Goal: Task Accomplishment & Management: Manage account settings

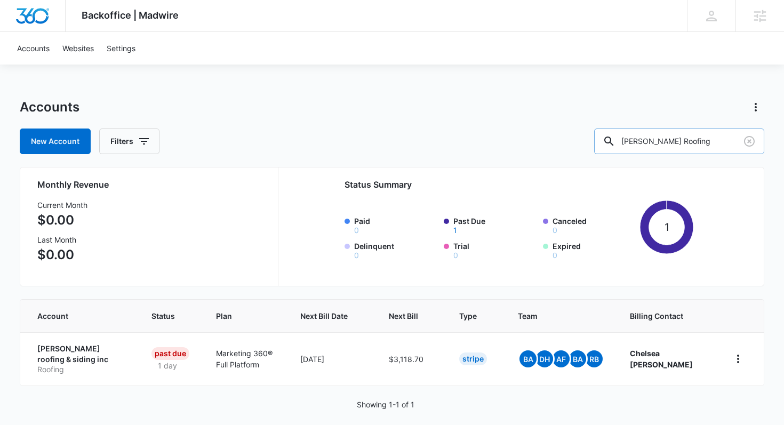
click at [683, 139] on input "Fontaine Roofing" at bounding box center [679, 142] width 170 height 26
paste input "M12494"
type input "M12494"
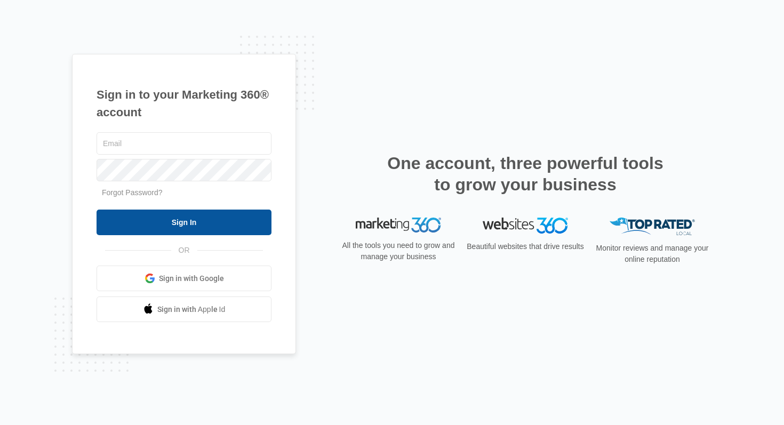
type input "[PERSON_NAME][EMAIL_ADDRESS][PERSON_NAME][DOMAIN_NAME]"
click at [165, 221] on input "Sign In" at bounding box center [184, 223] width 175 height 26
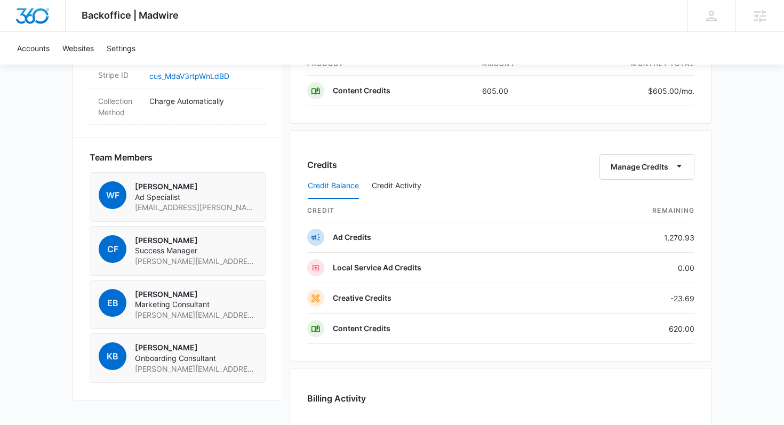
scroll to position [731, 0]
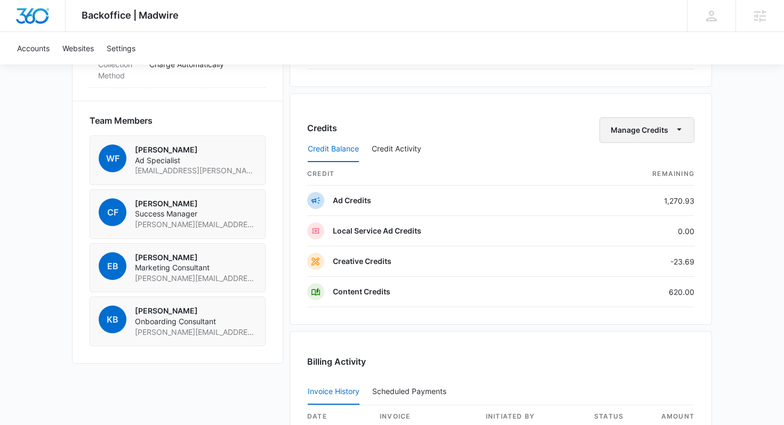
click at [679, 131] on icon "button" at bounding box center [679, 129] width 11 height 11
click at [652, 163] on div "Transfer Credits" at bounding box center [641, 164] width 56 height 7
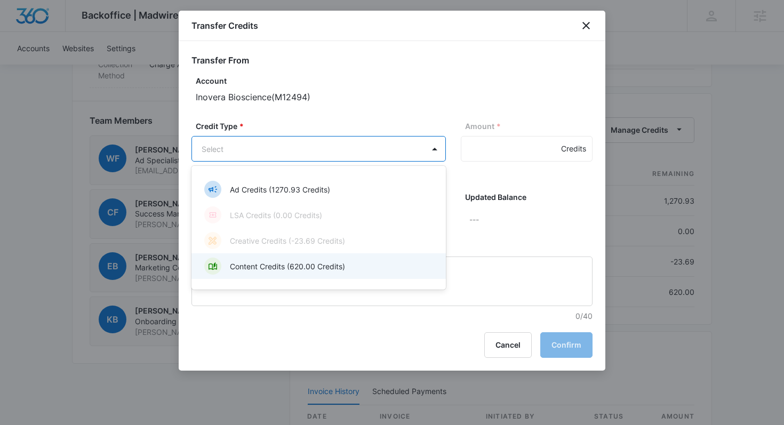
click at [336, 266] on p "Content Credits (620.00 Credits)" at bounding box center [287, 266] width 115 height 11
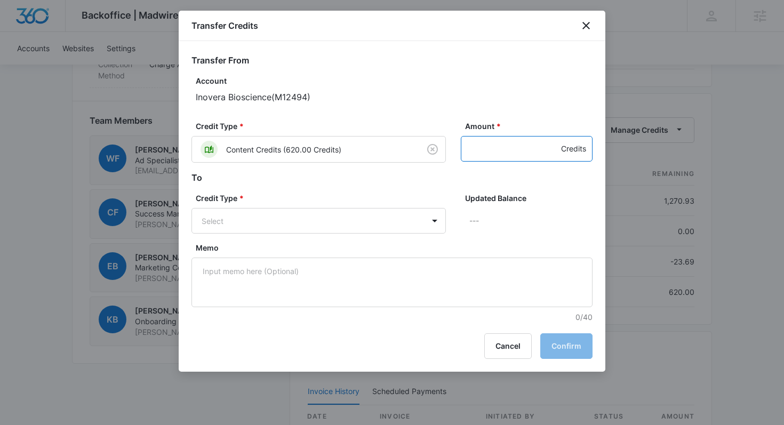
click at [474, 150] on input "Amount *" at bounding box center [527, 149] width 132 height 26
type input "23.69"
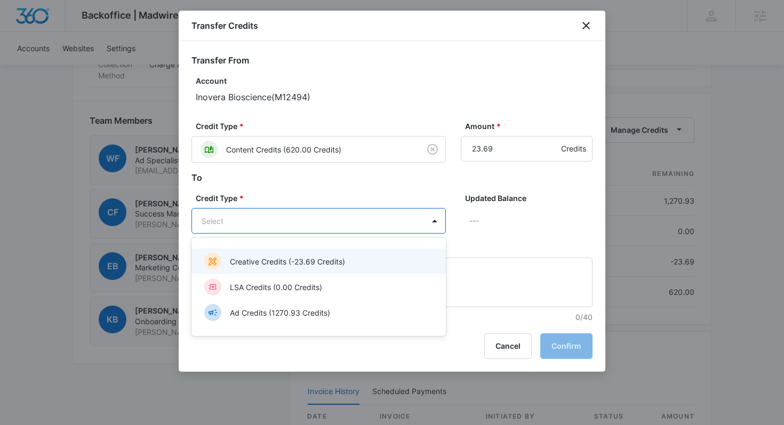
click at [291, 266] on p "Creative Credits (-23.69 Credits)" at bounding box center [287, 261] width 115 height 11
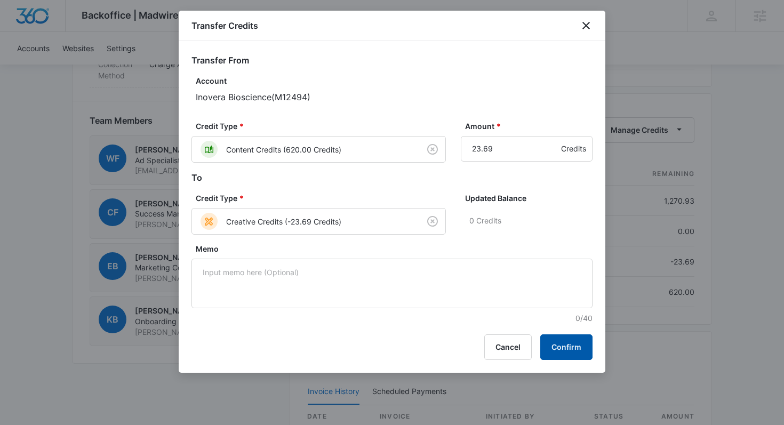
click at [574, 344] on button "Confirm" at bounding box center [566, 347] width 52 height 26
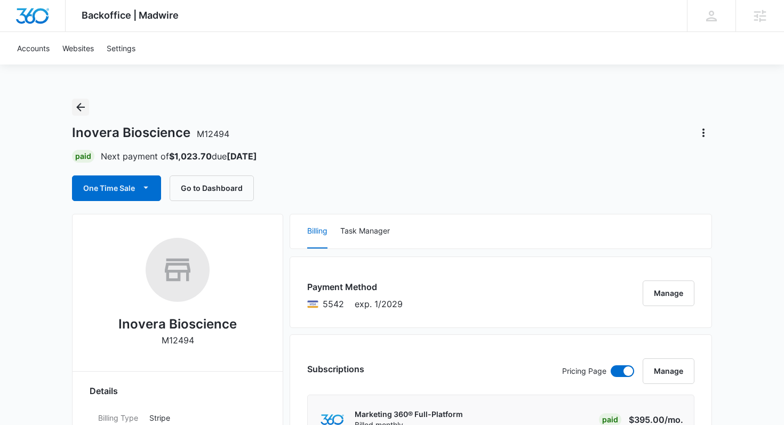
click at [84, 106] on icon "Back" at bounding box center [80, 107] width 13 height 13
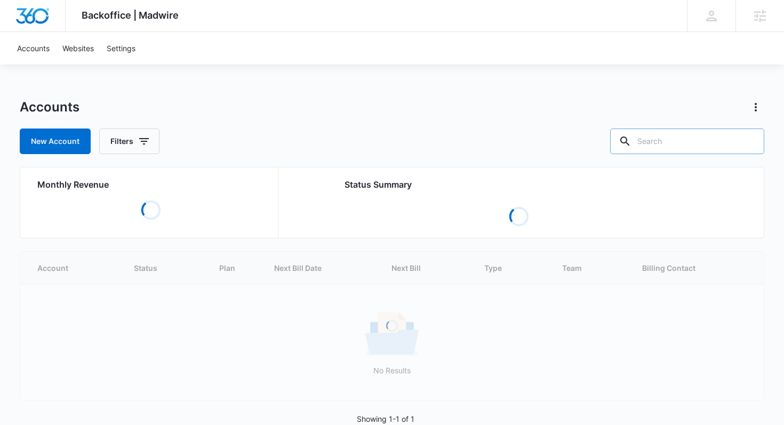
click at [691, 138] on input "text" at bounding box center [687, 142] width 154 height 26
paste input "M14173"
type input "M14173"
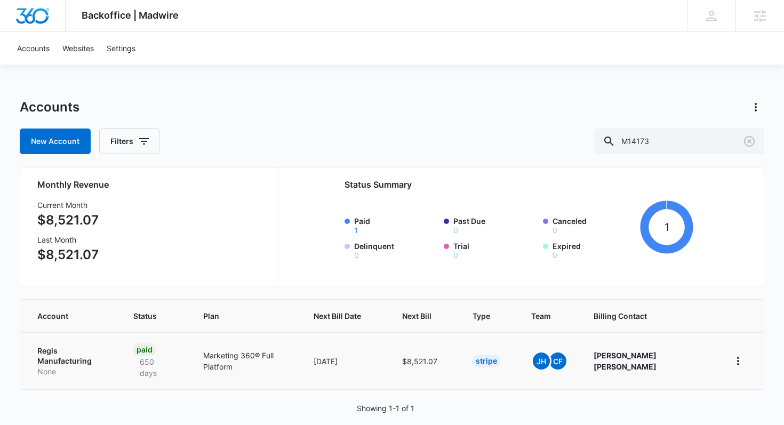
click at [59, 349] on p "Regis Manufacturing" at bounding box center [72, 356] width 70 height 21
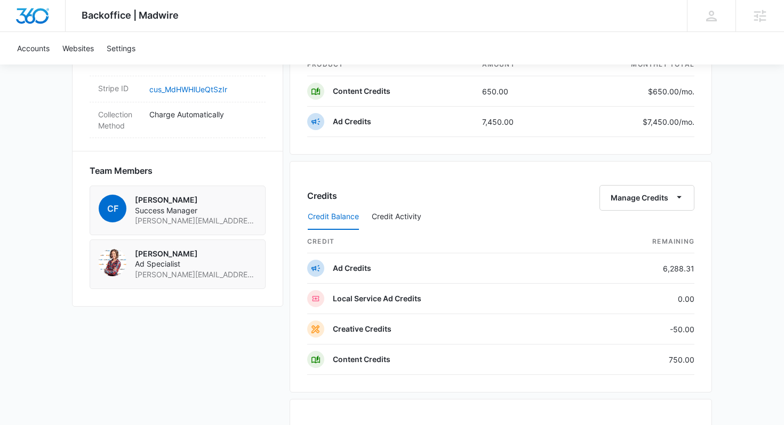
scroll to position [695, 0]
click at [683, 197] on icon "button" at bounding box center [679, 195] width 11 height 11
click at [636, 238] on button "Transfer Credits" at bounding box center [647, 231] width 94 height 16
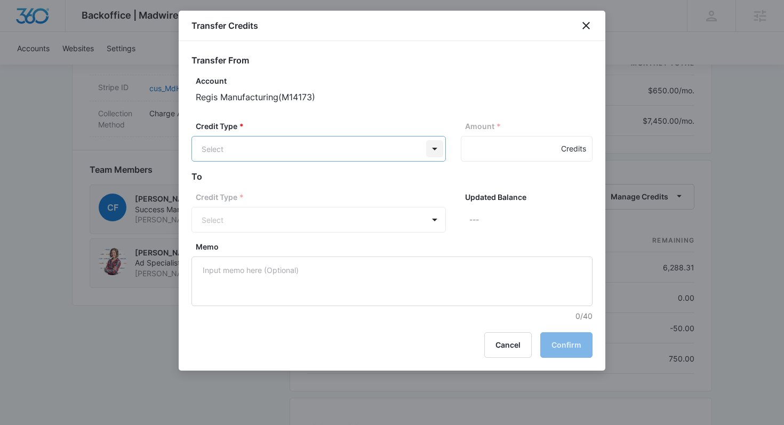
click at [435, 147] on body "Backoffice | Madwire Apps Settings CS Chad Salz chad.salz@madwire.com My Profil…" at bounding box center [392, 39] width 784 height 1468
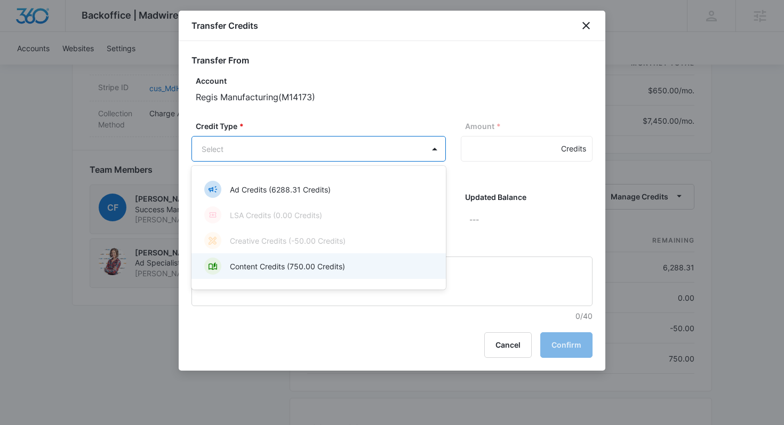
click at [258, 267] on p "Content Credits (750.00 Credits)" at bounding box center [287, 266] width 115 height 11
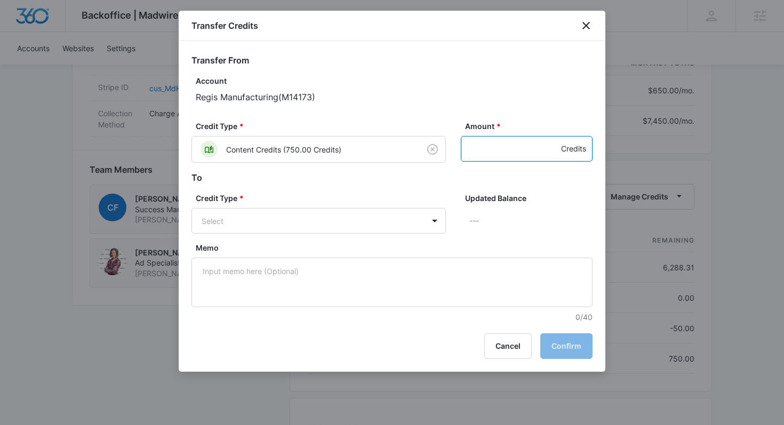
click at [470, 146] on input "Amount *" at bounding box center [527, 149] width 132 height 26
type input "50.00"
click at [294, 223] on body "Backoffice | Madwire Apps Settings CS Chad Salz chad.salz@madwire.com My Profil…" at bounding box center [392, 39] width 784 height 1468
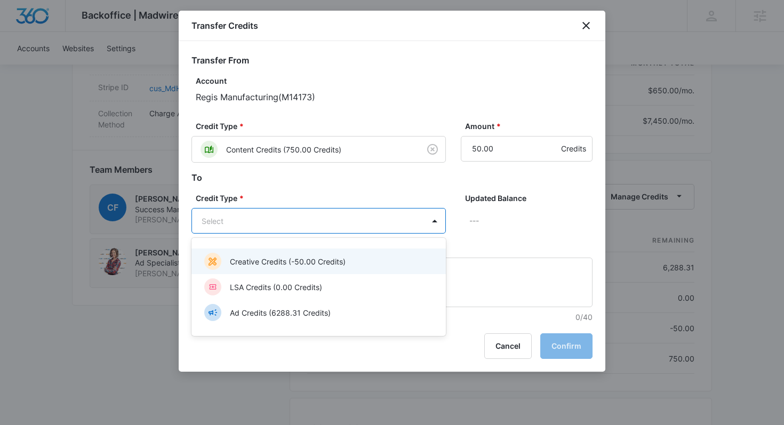
click at [283, 262] on p "Creative Credits (-50.00 Credits)" at bounding box center [288, 261] width 116 height 11
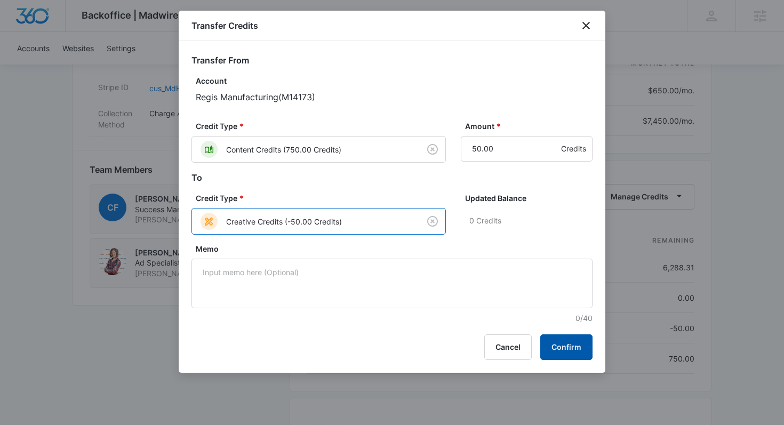
click at [571, 350] on button "Confirm" at bounding box center [566, 347] width 52 height 26
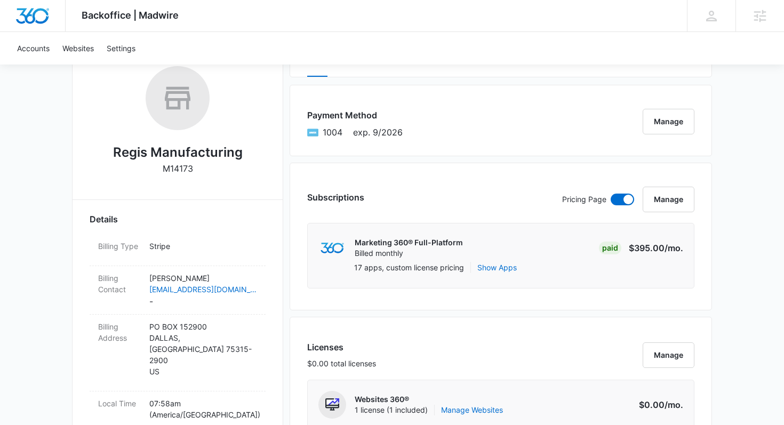
scroll to position [0, 0]
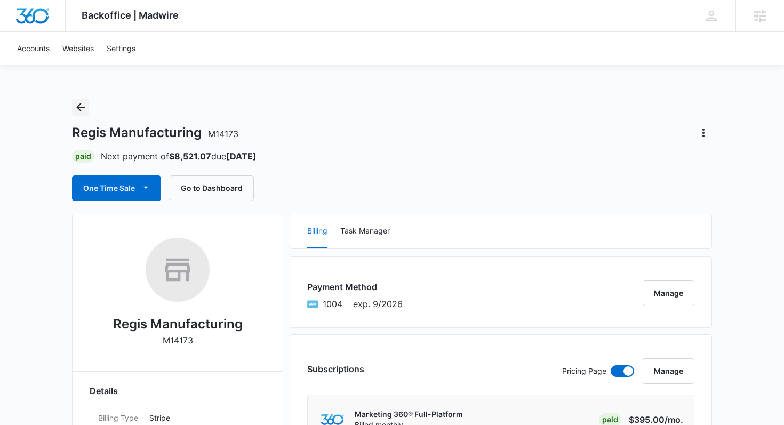
click at [79, 105] on icon "Back" at bounding box center [80, 107] width 13 height 13
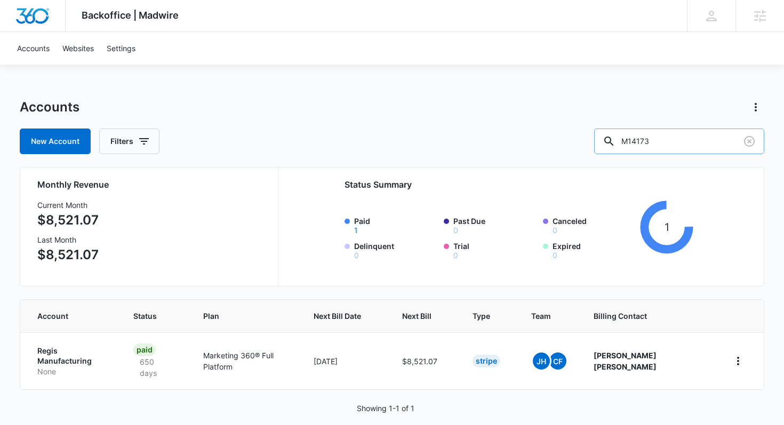
click at [691, 142] on input "M14173" at bounding box center [679, 142] width 170 height 26
paste input "26290"
type input "M26290"
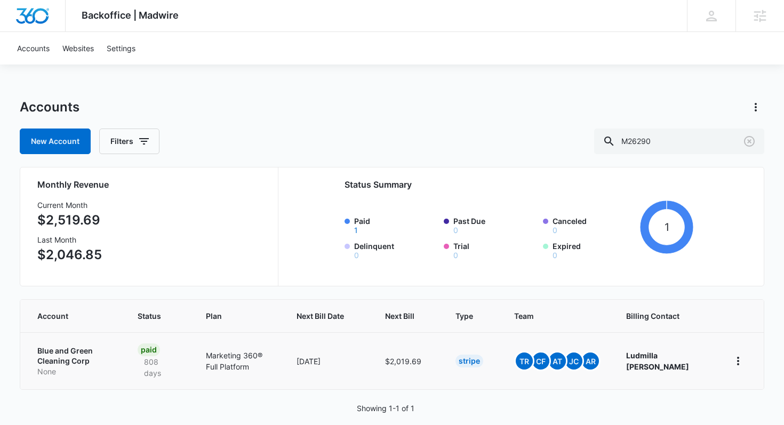
click at [68, 351] on p "Blue and Green Cleaning Corp" at bounding box center [74, 356] width 75 height 21
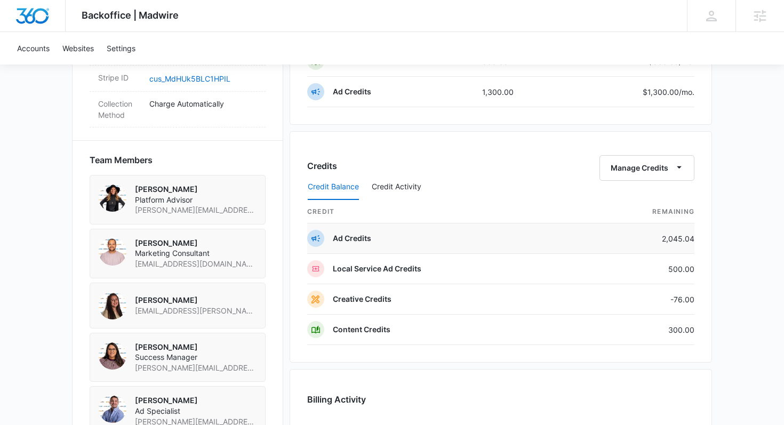
scroll to position [726, 0]
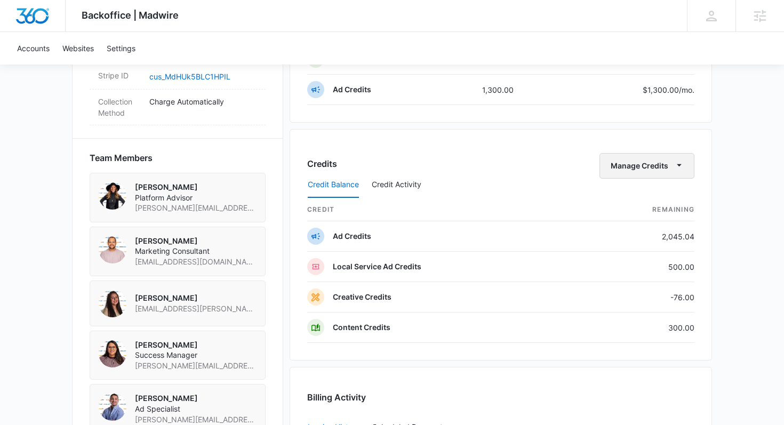
click at [677, 167] on icon "button" at bounding box center [679, 164] width 11 height 11
click at [634, 203] on div "Transfer Credits" at bounding box center [641, 199] width 56 height 7
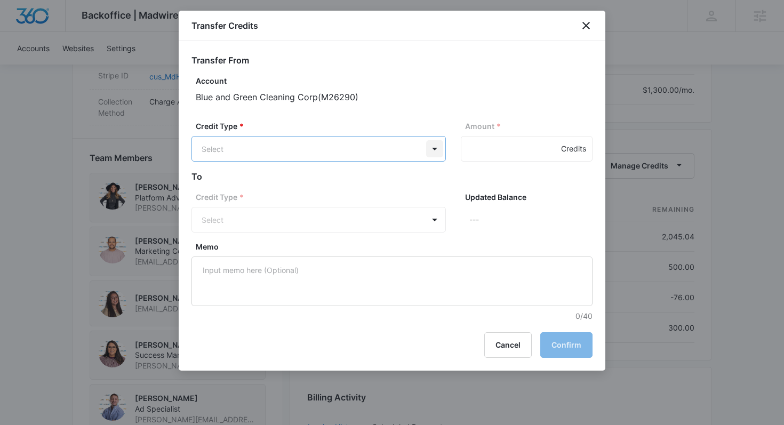
click at [434, 145] on body "Backoffice | Madwire Apps Settings CS Chad Salz chad.salz@madwire.com My Profil…" at bounding box center [392, 8] width 784 height 1468
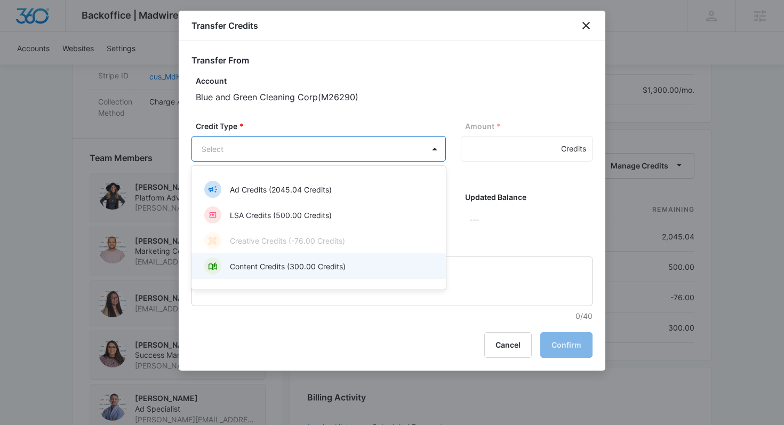
click at [255, 267] on p "Content Credits (300.00 Credits)" at bounding box center [288, 266] width 116 height 11
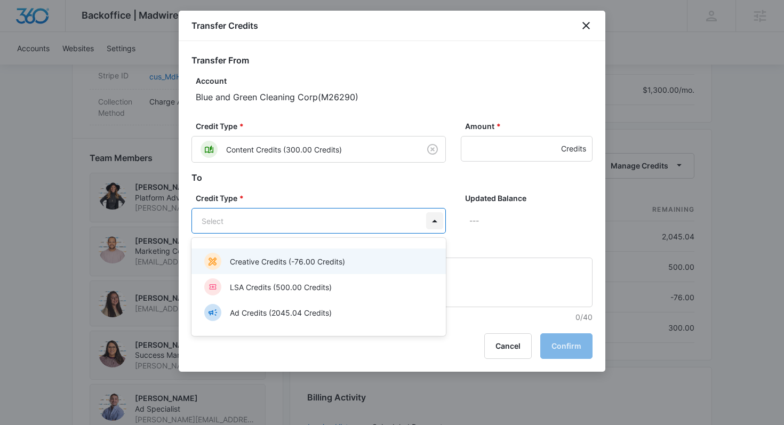
click at [436, 222] on body "Backoffice | Madwire Apps Settings CS Chad Salz chad.salz@madwire.com My Profil…" at bounding box center [392, 8] width 784 height 1468
click at [311, 258] on p "Creative Credits (-76.00 Credits)" at bounding box center [287, 261] width 115 height 11
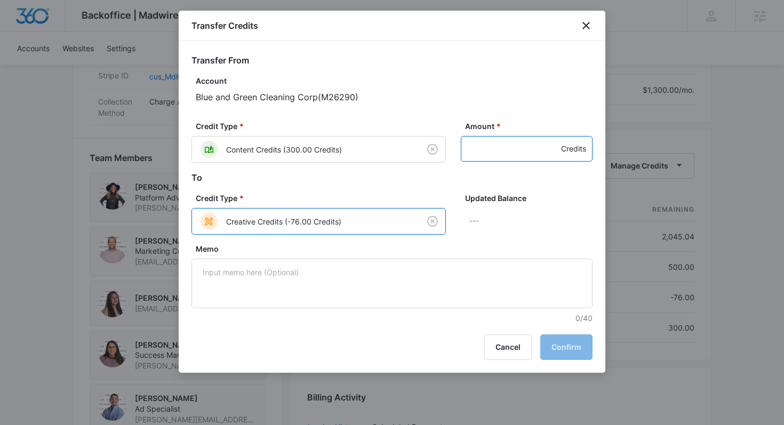
click at [482, 150] on input "Amount *" at bounding box center [527, 149] width 132 height 26
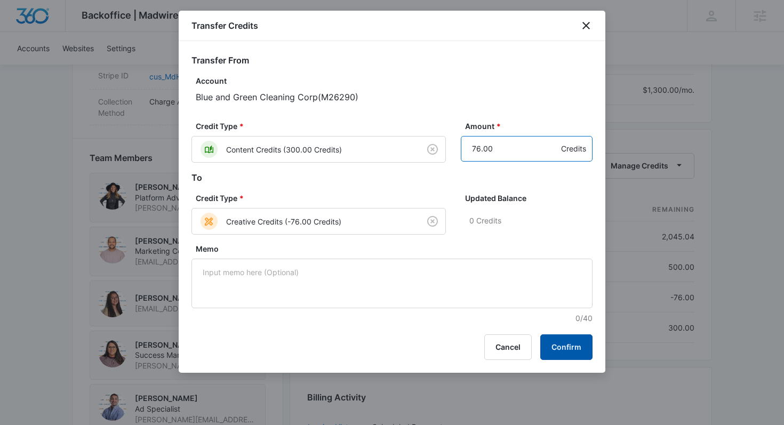
type input "76.00"
click at [560, 345] on button "Confirm" at bounding box center [566, 347] width 52 height 26
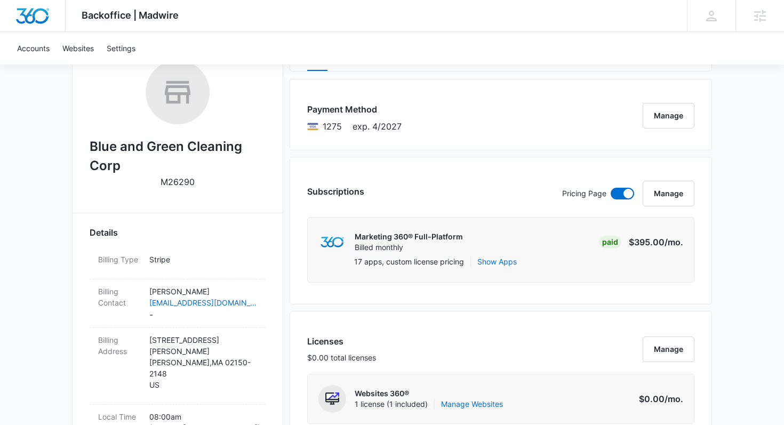
scroll to position [0, 0]
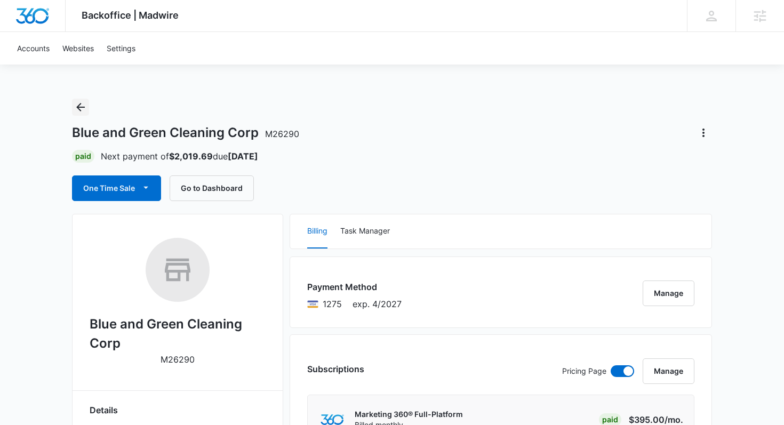
click at [80, 107] on icon "Back" at bounding box center [80, 107] width 9 height 9
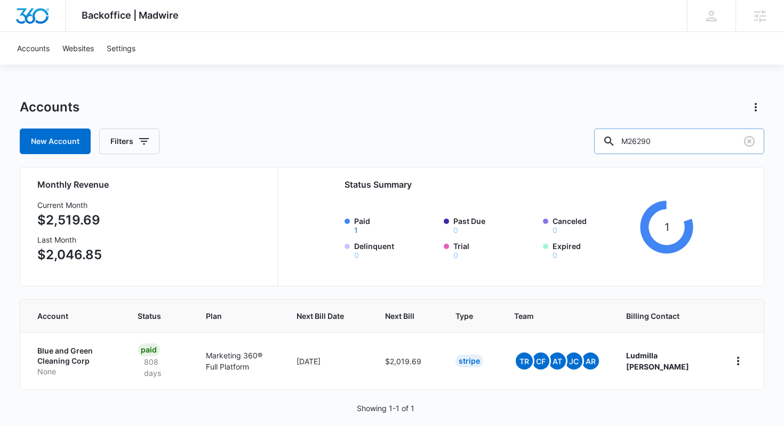
click at [695, 146] on input "M26290" at bounding box center [679, 142] width 170 height 26
paste input "7483"
type input "M27483"
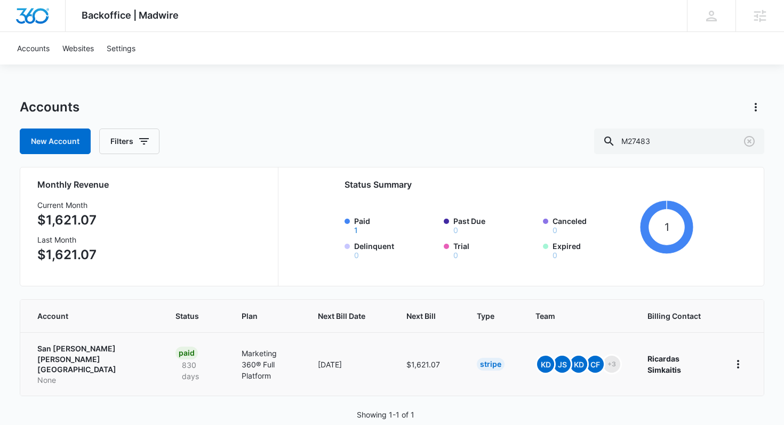
click at [74, 354] on p "San Antonio Arthur Murray Dance Center" at bounding box center [93, 358] width 113 height 31
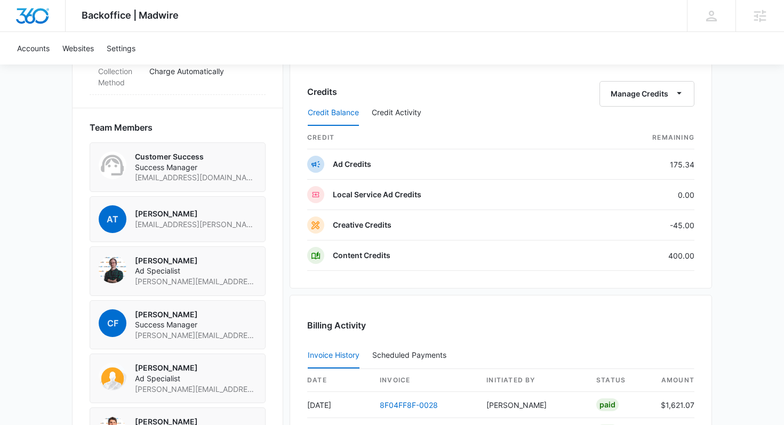
scroll to position [795, 0]
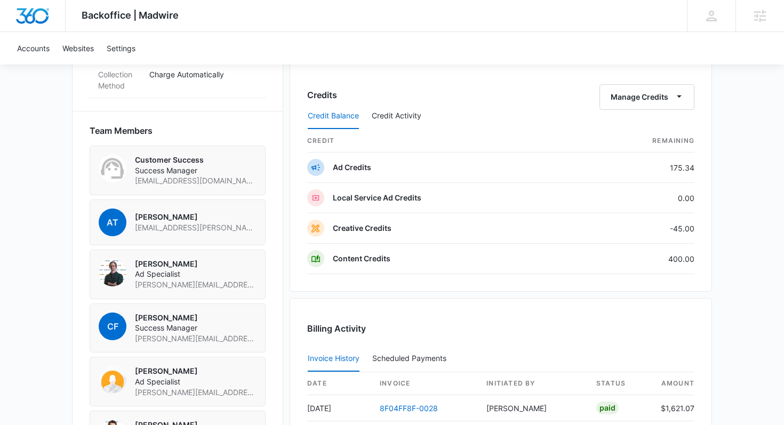
click at [673, 83] on div "Credits Manage Credits Credit Balance Credit Activity credit Remaining Ad Credi…" at bounding box center [501, 175] width 422 height 231
click at [668, 91] on button "Manage Credits" at bounding box center [646, 97] width 95 height 26
click at [648, 130] on div "Transfer Credits" at bounding box center [641, 130] width 56 height 7
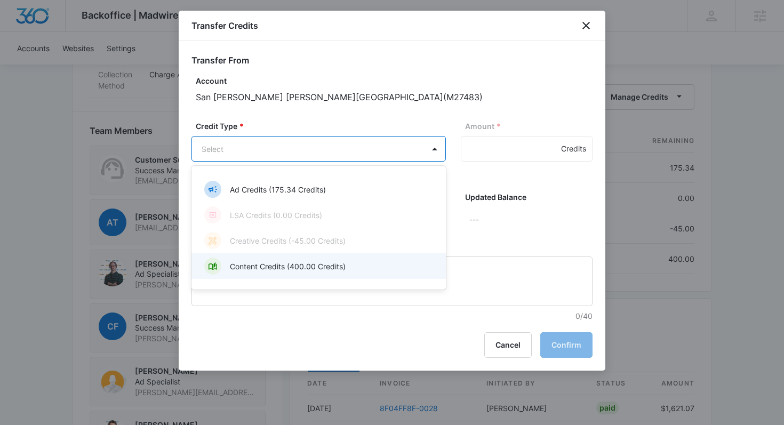
click at [289, 262] on p "Content Credits (400.00 Credits)" at bounding box center [288, 266] width 116 height 11
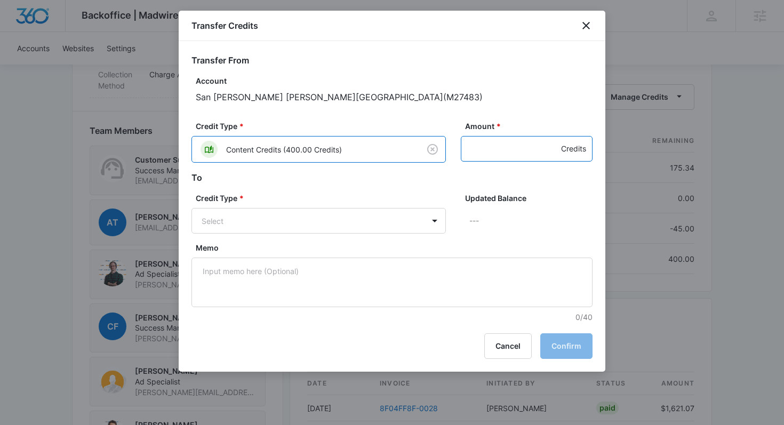
click at [498, 148] on input "Amount *" at bounding box center [527, 149] width 132 height 26
type input "45.00"
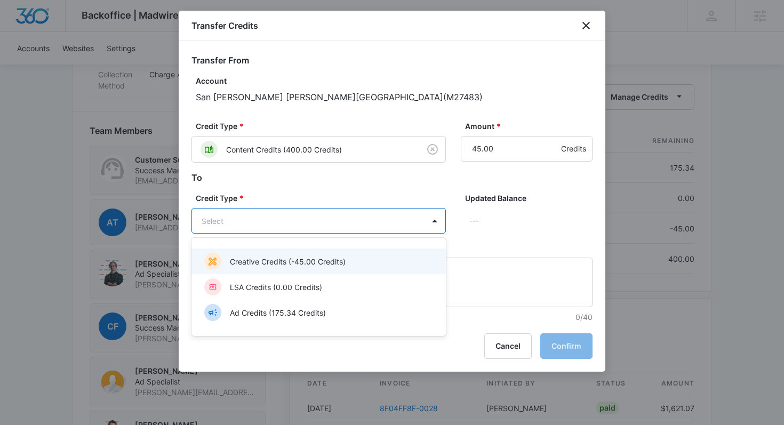
click at [307, 261] on p "Creative Credits (-45.00 Credits)" at bounding box center [288, 261] width 116 height 11
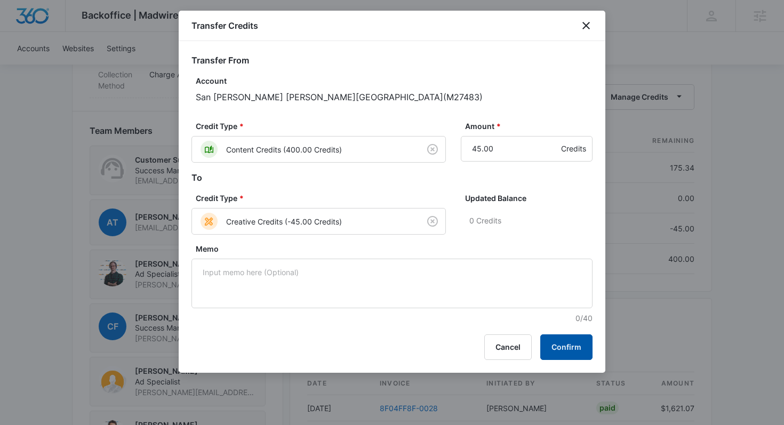
click at [572, 352] on button "Confirm" at bounding box center [566, 347] width 52 height 26
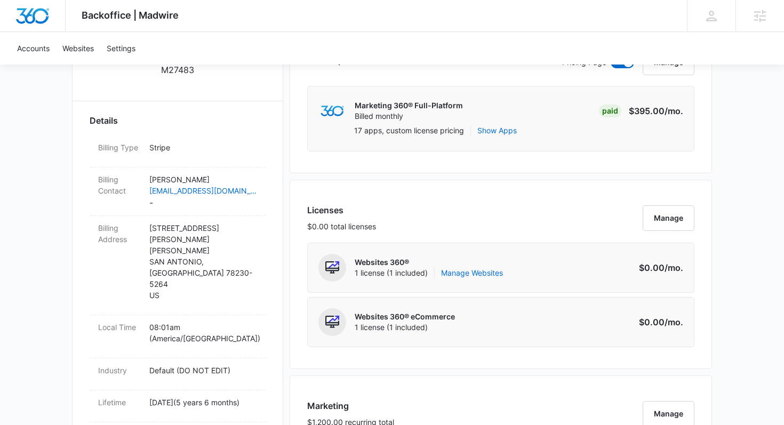
scroll to position [0, 0]
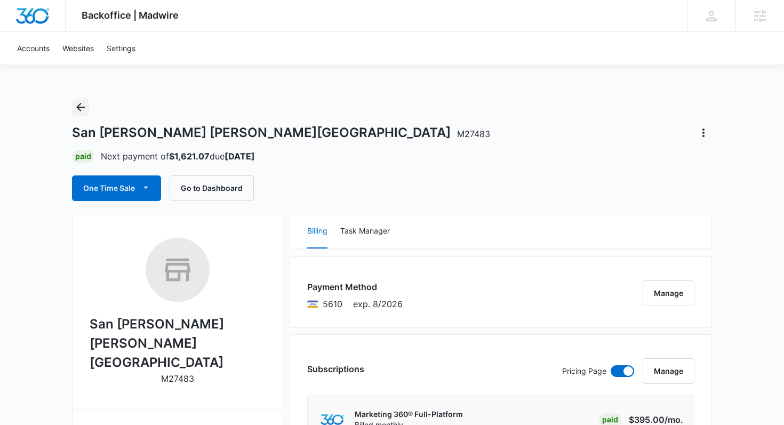
click at [78, 104] on icon "Back" at bounding box center [80, 107] width 13 height 13
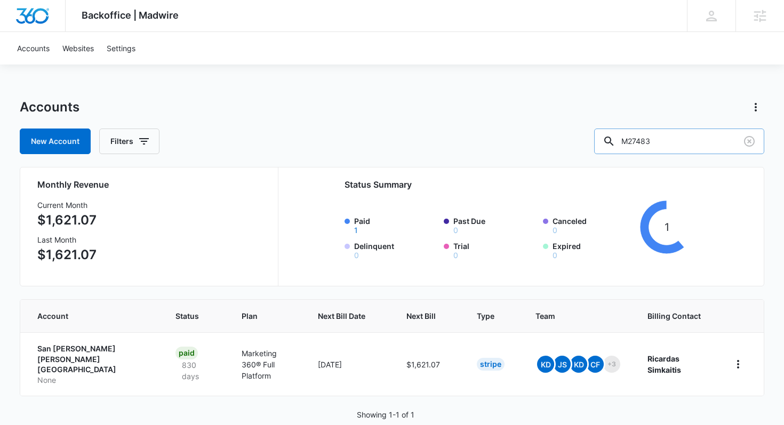
click at [691, 145] on input "M27483" at bounding box center [679, 142] width 170 height 26
paste input "4614"
type input "M24614"
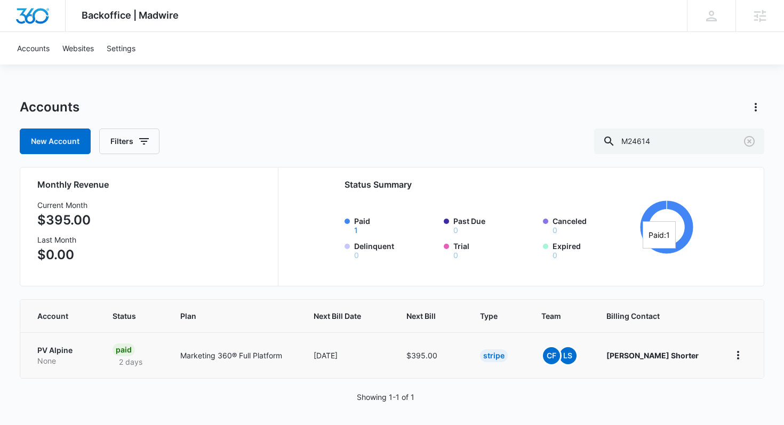
click at [60, 347] on p "PV Alpine" at bounding box center [62, 350] width 50 height 11
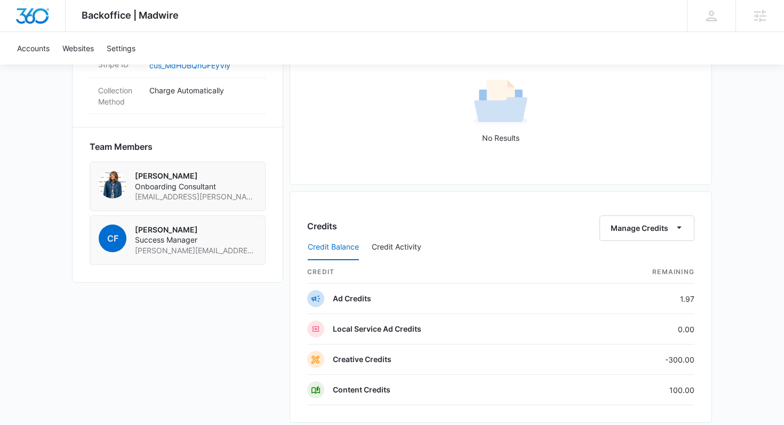
scroll to position [734, 0]
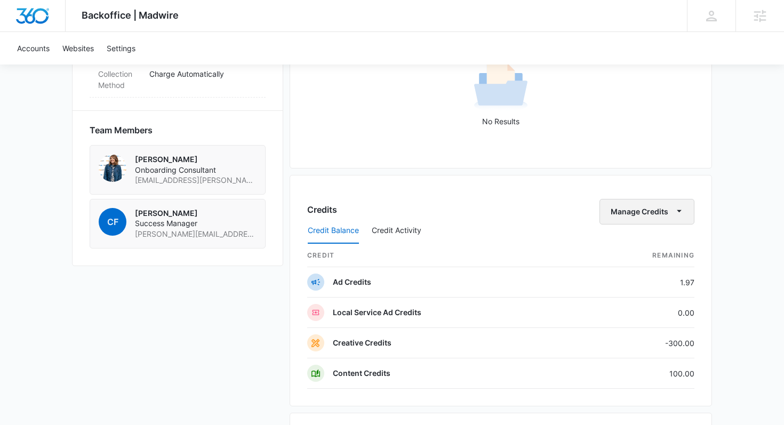
click at [632, 210] on button "Manage Credits" at bounding box center [646, 212] width 95 height 26
click at [636, 249] on div "Transfer Credits" at bounding box center [641, 246] width 56 height 7
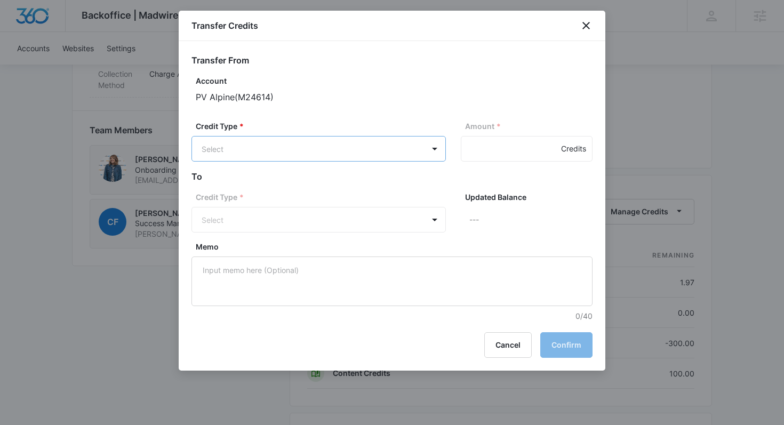
click at [388, 149] on body "Backoffice | Madwire Apps Settings CS Chad Salz chad.salz@madwire.com My Profil…" at bounding box center [392, 27] width 784 height 1522
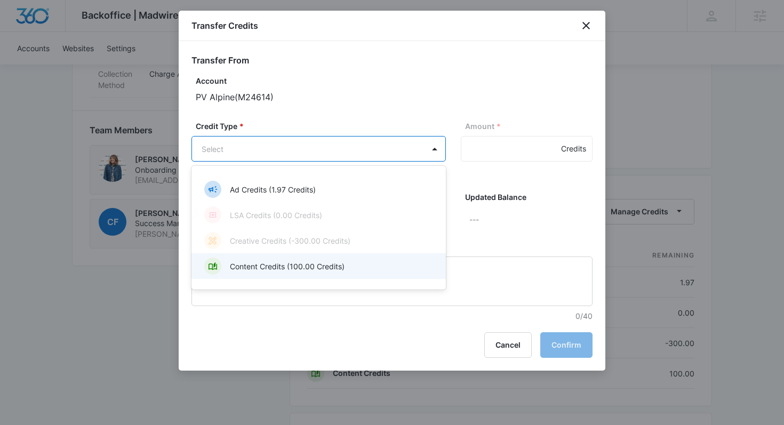
click at [309, 262] on p "Content Credits (100.00 Credits)" at bounding box center [287, 266] width 115 height 11
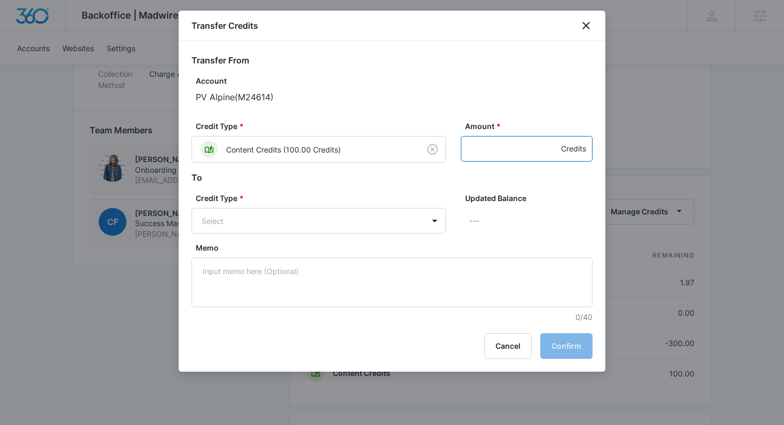
click at [477, 145] on input "Amount *" at bounding box center [527, 149] width 132 height 26
type input "100"
click at [362, 228] on body "Backoffice | Madwire Apps Settings CS Chad Salz chad.salz@madwire.com My Profil…" at bounding box center [392, 27] width 784 height 1522
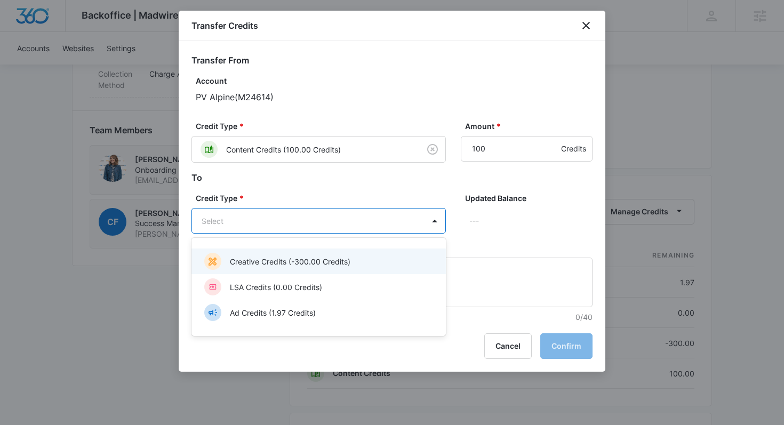
click at [291, 265] on p "Creative Credits (-300.00 Credits)" at bounding box center [290, 261] width 121 height 11
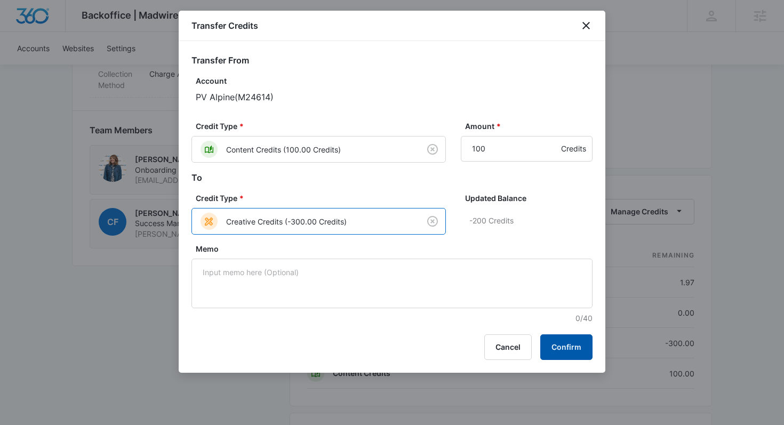
click at [566, 346] on button "Confirm" at bounding box center [566, 347] width 52 height 26
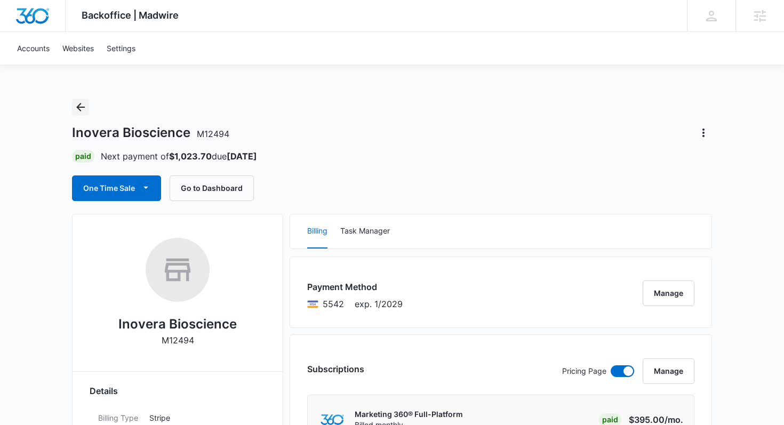
click at [83, 105] on icon "Back" at bounding box center [80, 107] width 13 height 13
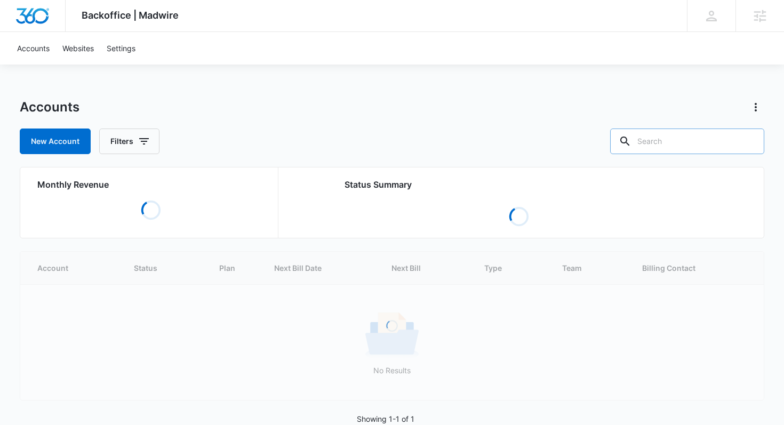
click at [680, 140] on input "text" at bounding box center [687, 142] width 154 height 26
paste input "M35579"
type input "M35579"
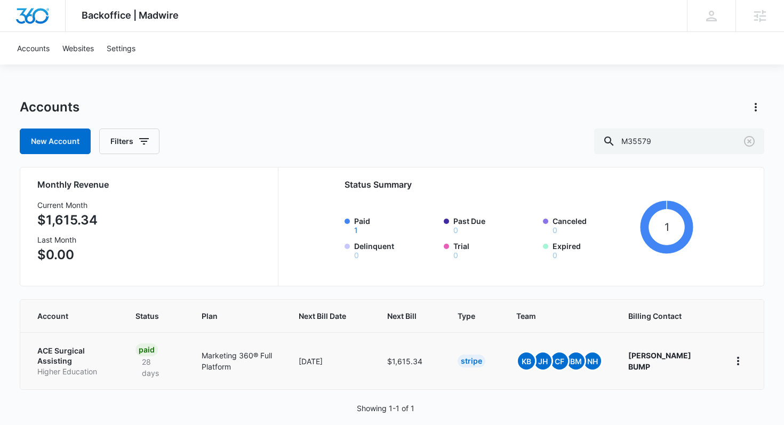
click at [69, 350] on p "ACE Surgical Assisting" at bounding box center [73, 356] width 73 height 21
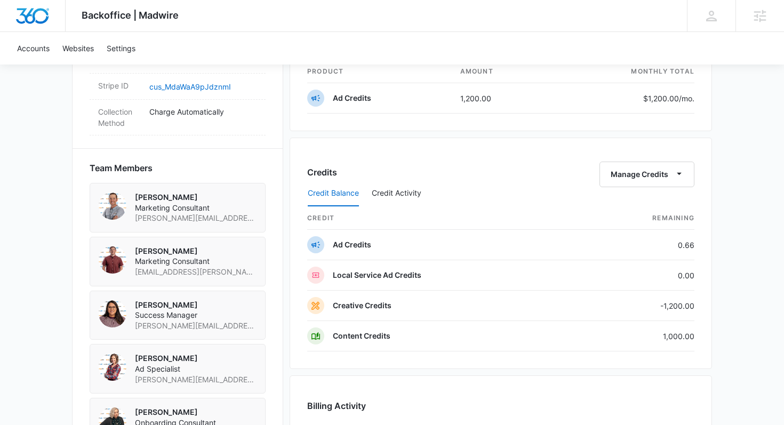
scroll to position [690, 0]
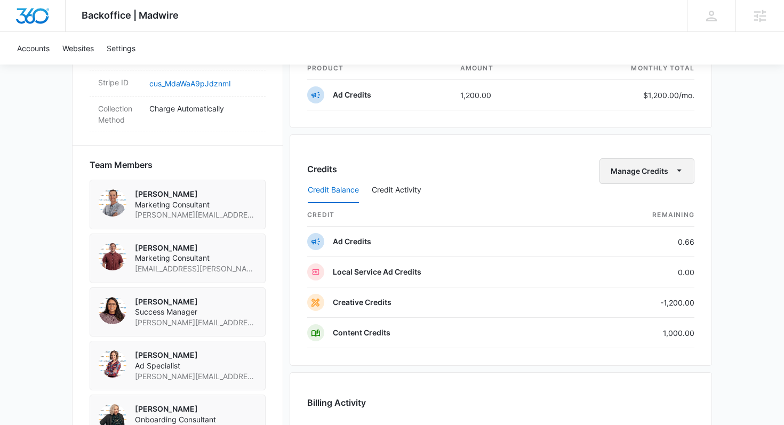
click at [668, 173] on button "Manage Credits" at bounding box center [646, 171] width 95 height 26
click at [641, 204] on div "Transfer Credits" at bounding box center [641, 205] width 56 height 7
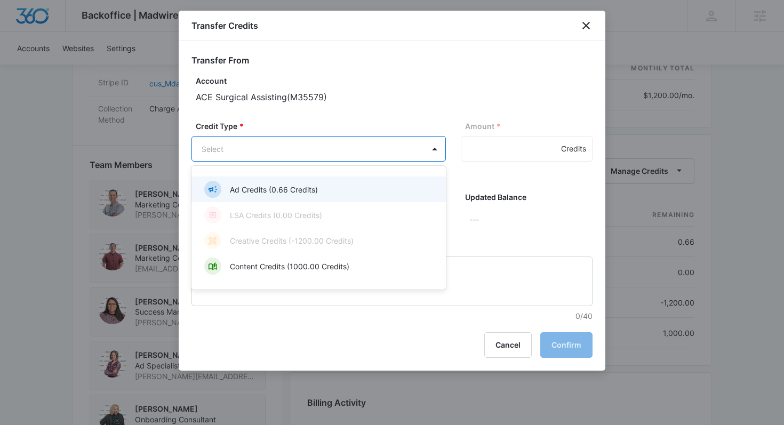
click at [309, 149] on body "Backoffice | Madwire Apps Settings CS [PERSON_NAME] [PERSON_NAME][EMAIL_ADDRESS…" at bounding box center [392, 52] width 784 height 1485
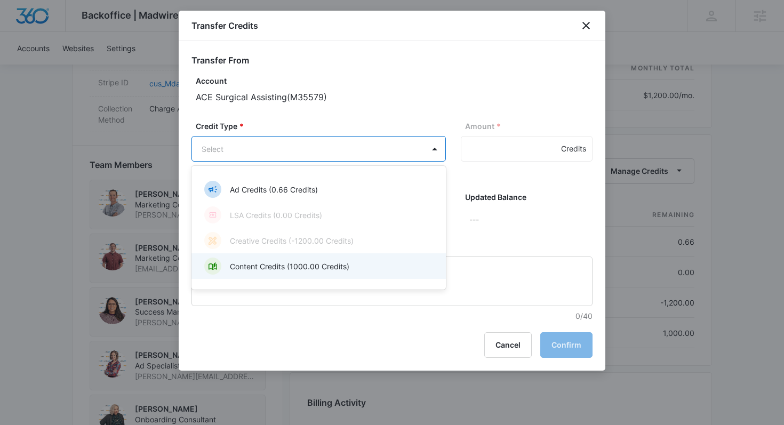
click at [309, 263] on p "Content Credits (1000.00 Credits)" at bounding box center [289, 266] width 119 height 11
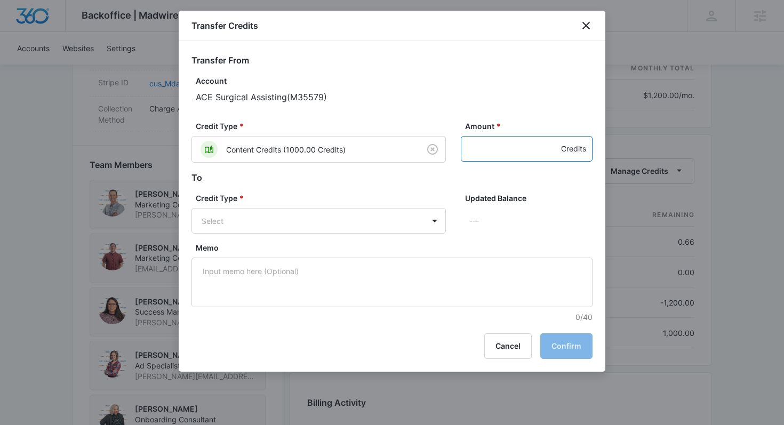
click at [483, 145] on input "Amount *" at bounding box center [527, 149] width 132 height 26
type input "1000"
click at [360, 225] on body "Backoffice | Madwire Apps Settings CS [PERSON_NAME] [PERSON_NAME][EMAIL_ADDRESS…" at bounding box center [392, 52] width 784 height 1485
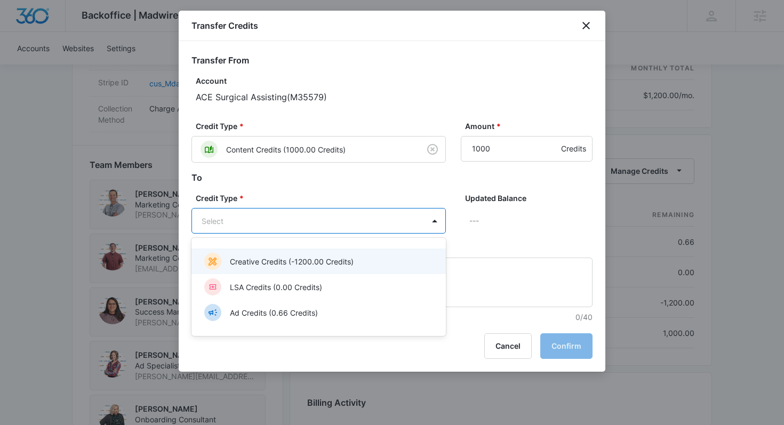
click at [282, 263] on p "Creative Credits (-1200.00 Credits)" at bounding box center [292, 261] width 124 height 11
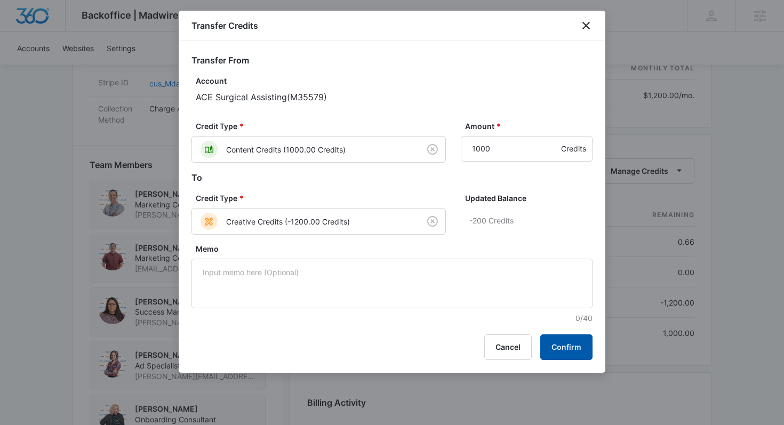
click at [561, 345] on button "Confirm" at bounding box center [566, 347] width 52 height 26
